Goal: Book appointment/travel/reservation

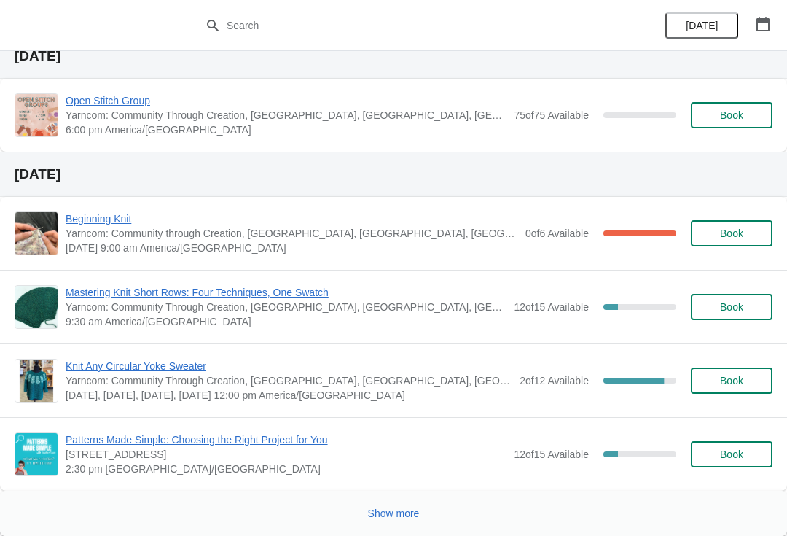
scroll to position [737, 0]
click at [735, 309] on span "Book" at bounding box center [731, 307] width 23 height 12
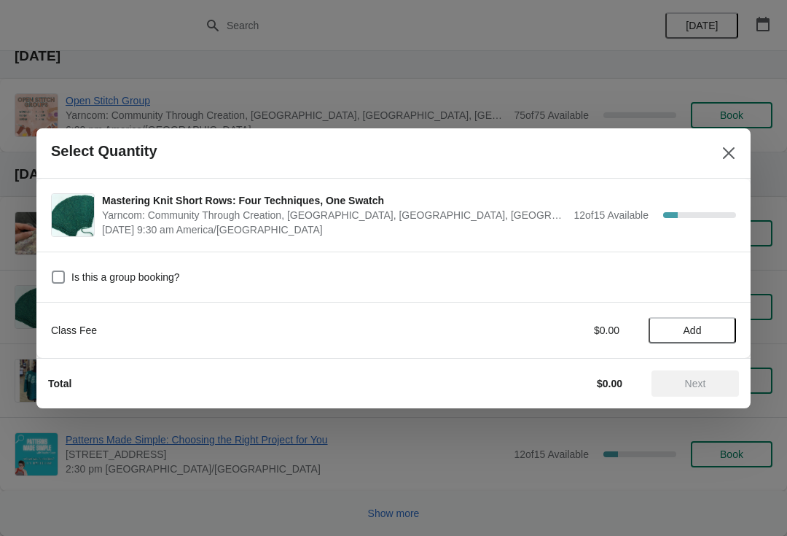
click at [693, 332] on span "Add" at bounding box center [693, 330] width 18 height 12
click at [703, 383] on span "Next" at bounding box center [695, 384] width 21 height 12
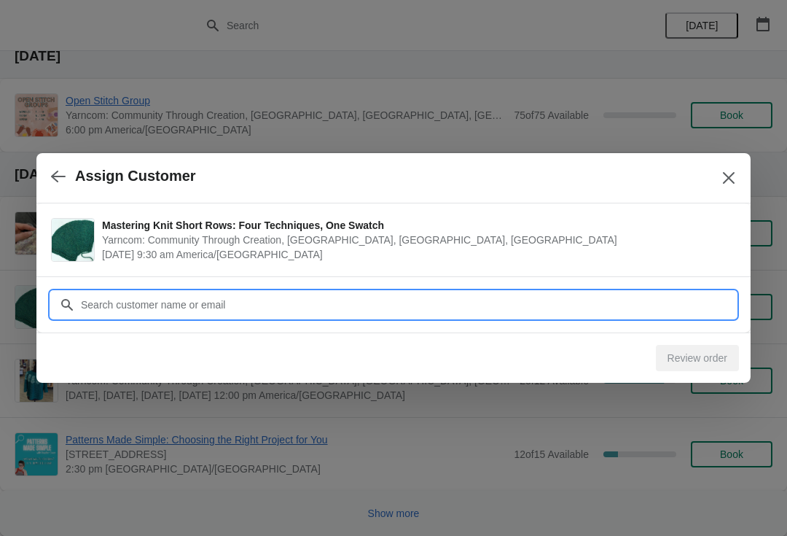
click at [139, 299] on input "Customer" at bounding box center [408, 305] width 656 height 26
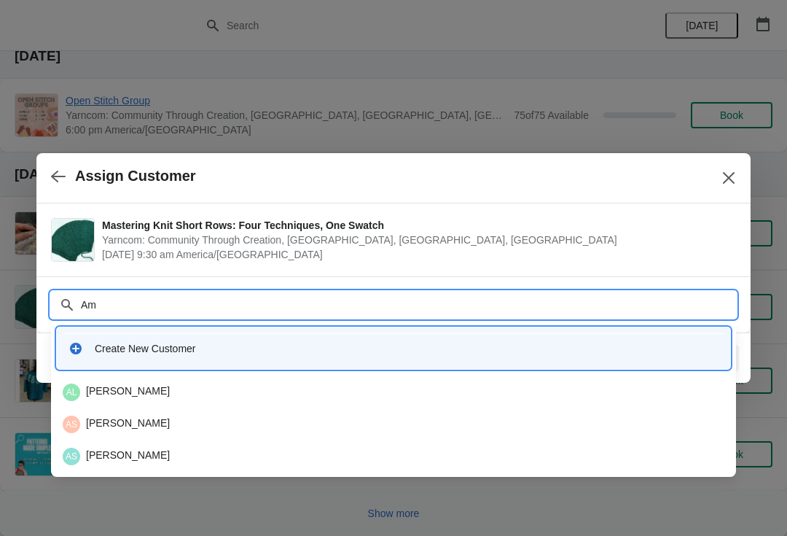
type input "A"
click at [96, 308] on input "[PERSON_NAME]" at bounding box center [408, 305] width 656 height 26
click at [89, 301] on input "[PERSON_NAME]" at bounding box center [408, 305] width 656 height 26
type input "A"
type input "Mt176"
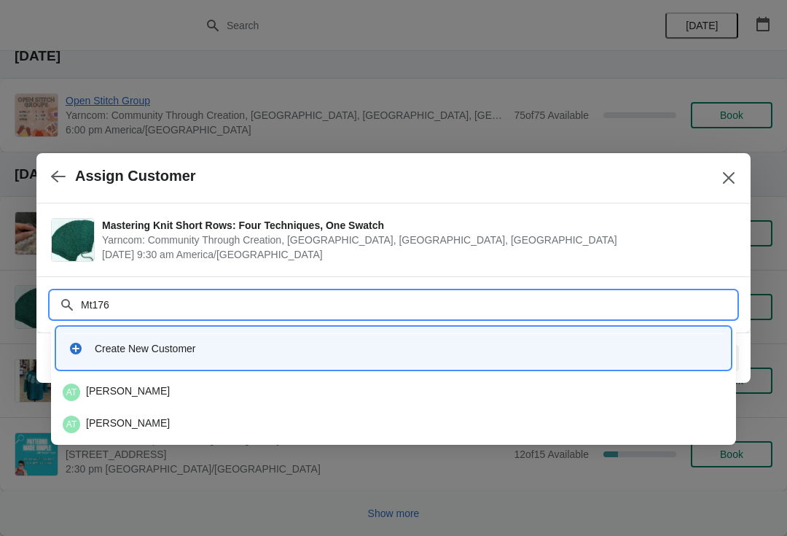
click at [114, 389] on div "AT [PERSON_NAME]" at bounding box center [394, 392] width 662 height 17
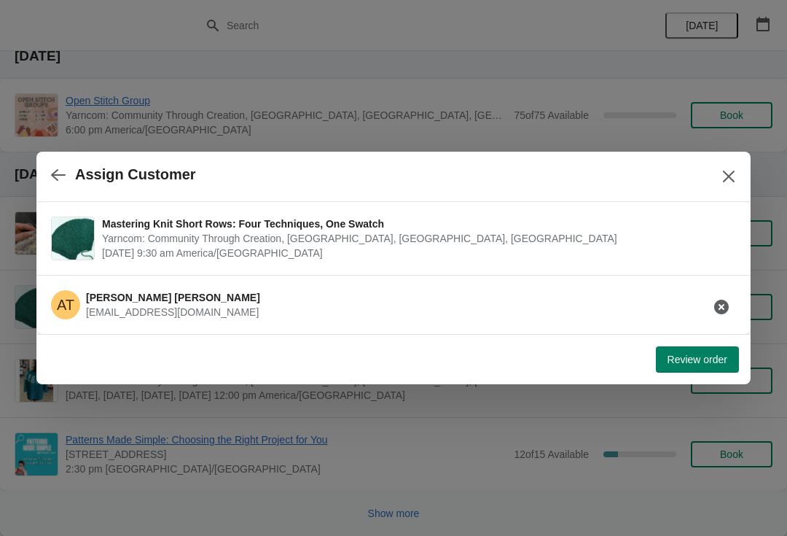
click at [698, 362] on span "Review order" at bounding box center [698, 360] width 60 height 12
